Goal: Download file/media

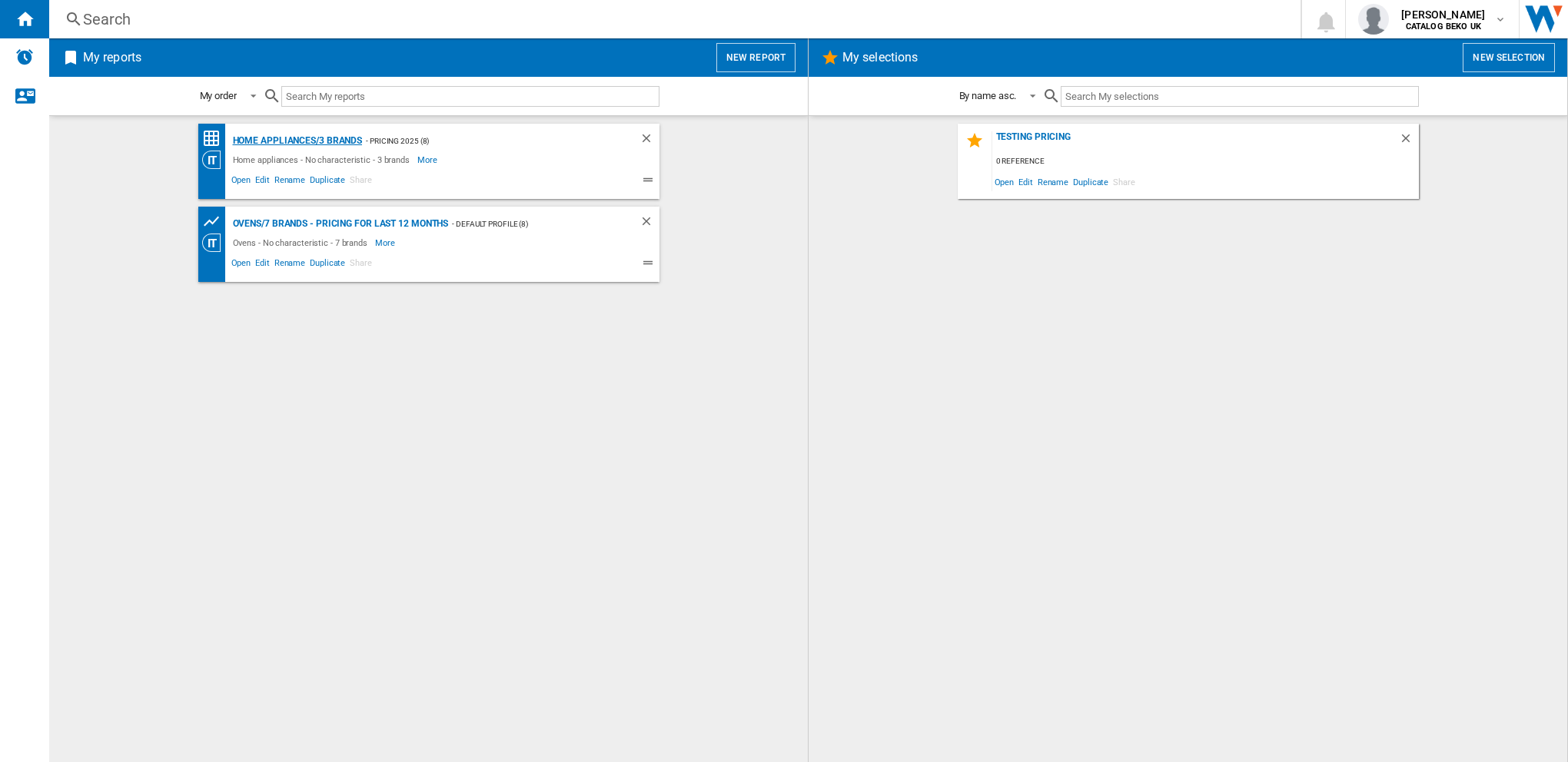
click at [320, 144] on div "Home appliances/3 brands" at bounding box center [296, 141] width 134 height 19
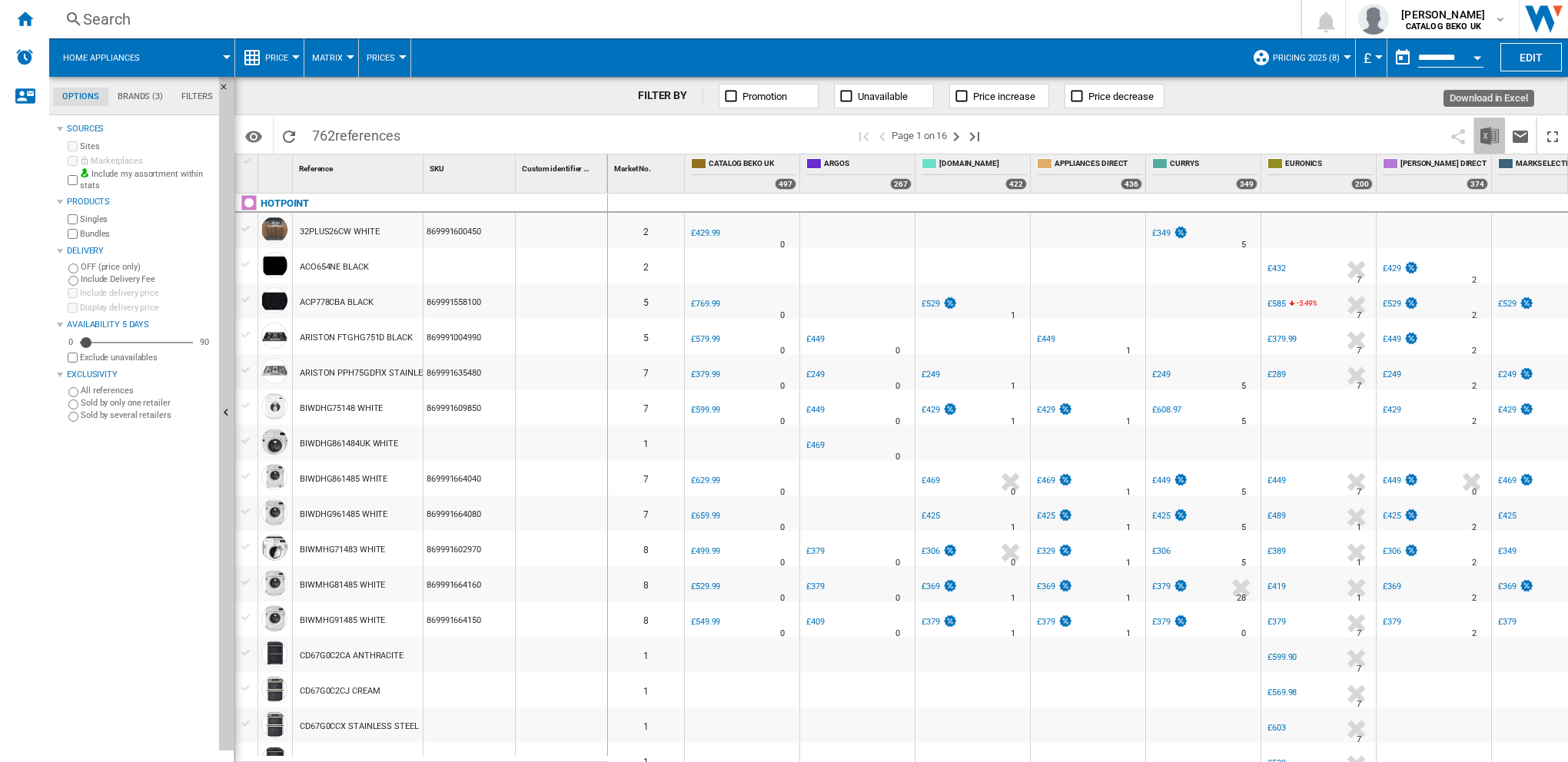
click at [1173, 137] on img "Download in Excel" at bounding box center [1489, 136] width 19 height 18
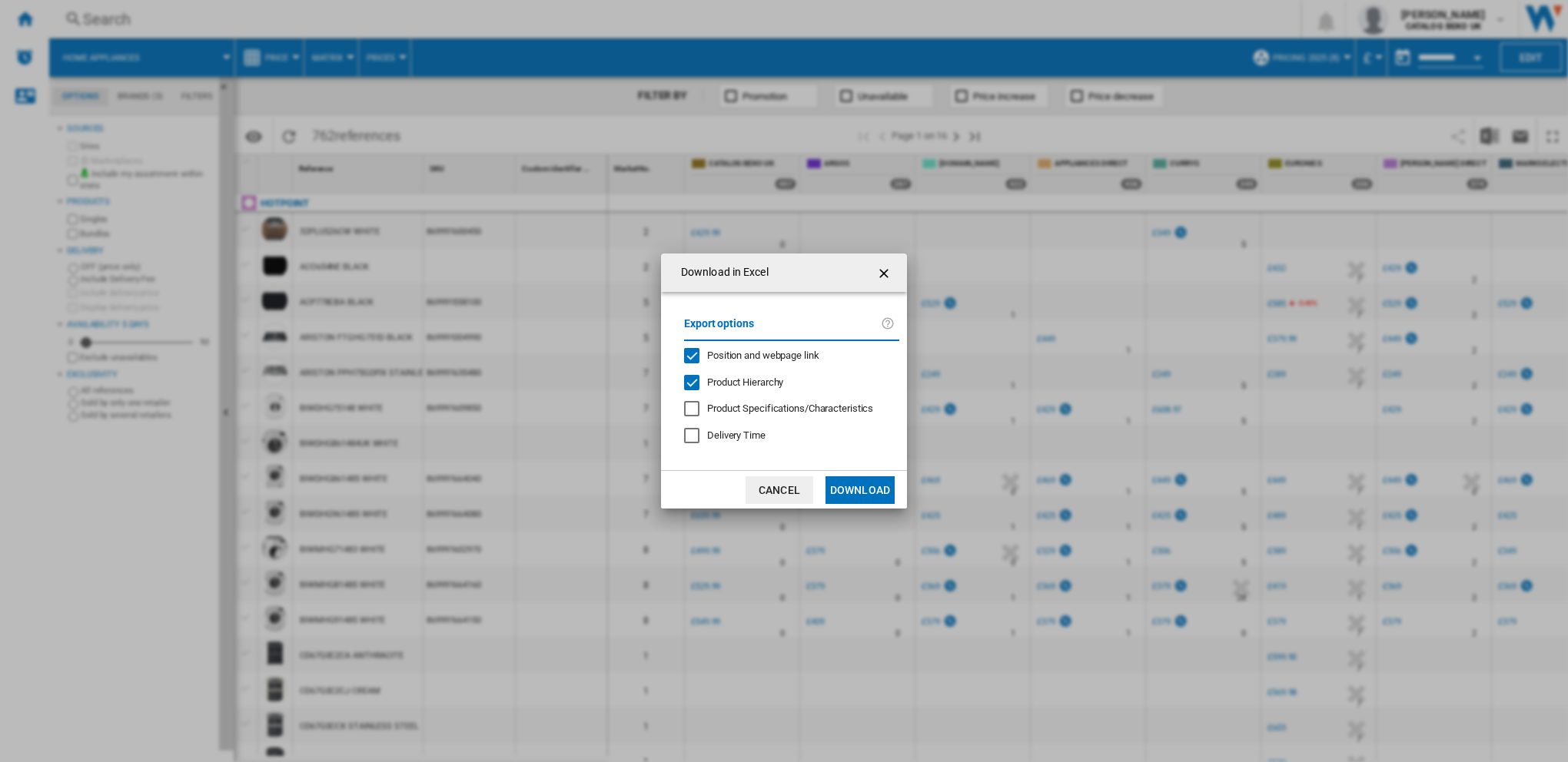
click at [849, 486] on button "Download" at bounding box center [859, 490] width 69 height 27
